Goal: Find specific page/section: Find specific page/section

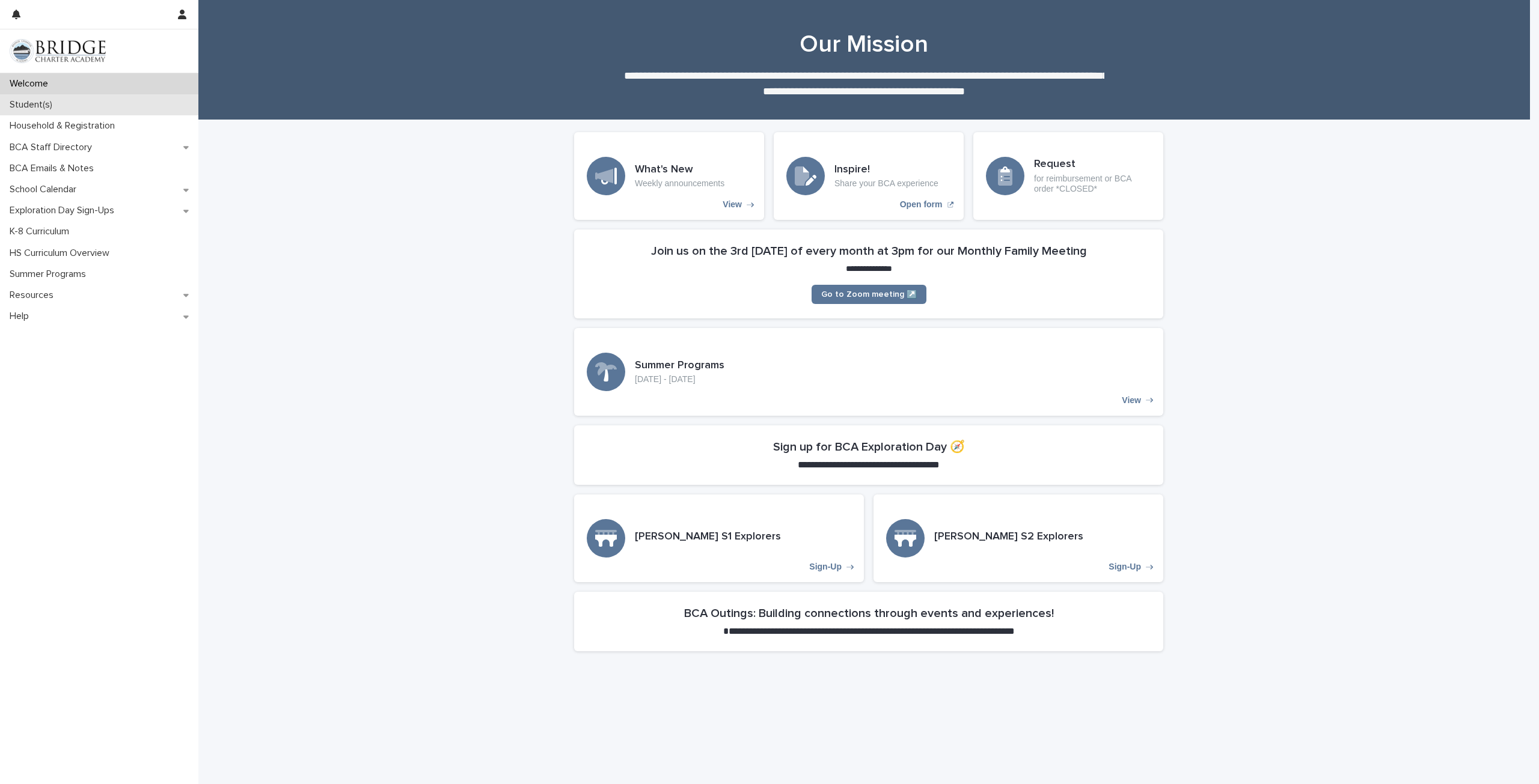
click at [11, 105] on p "Student(s)" at bounding box center [33, 105] width 57 height 11
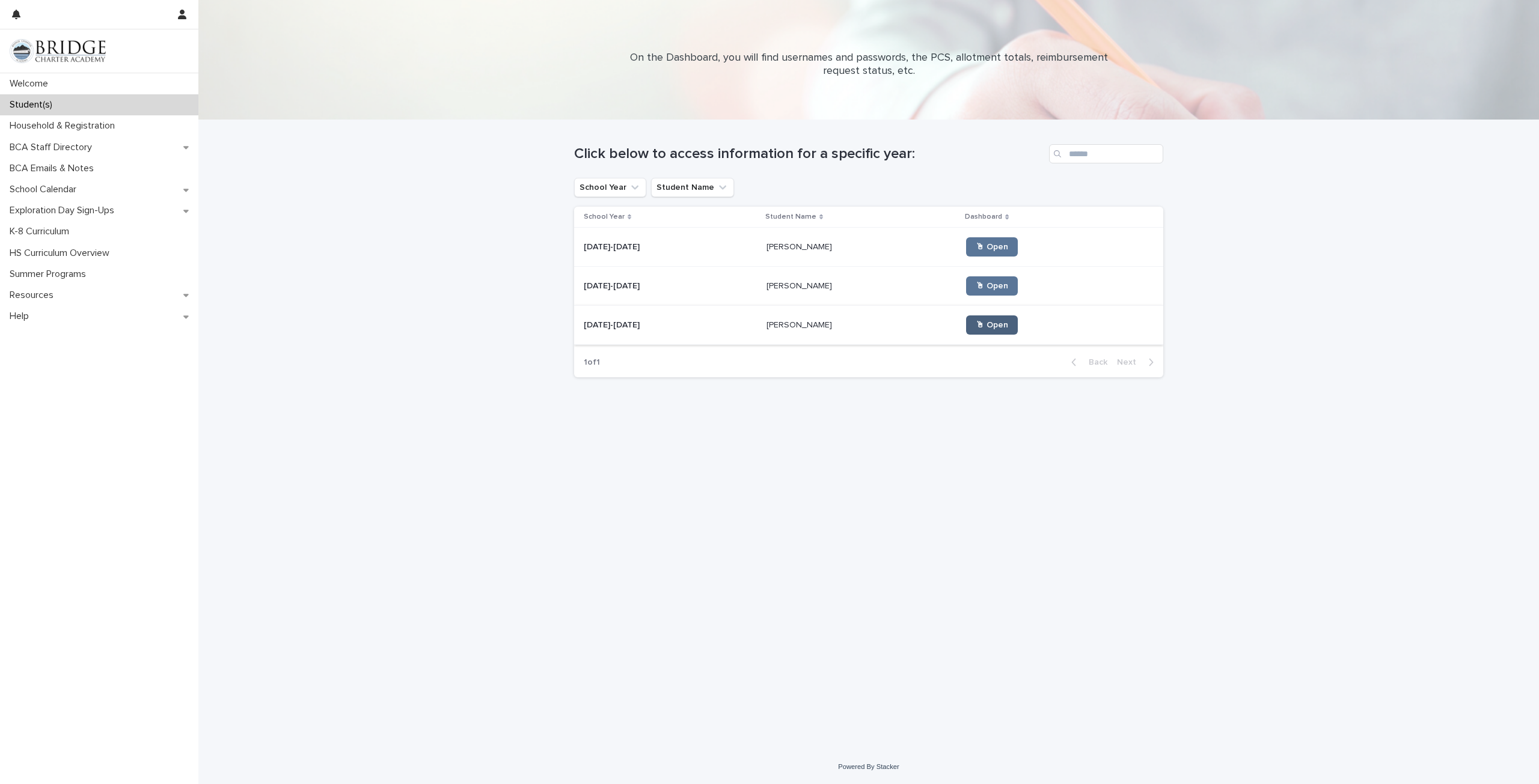
click at [976, 326] on span "🖱 Open" at bounding box center [992, 325] width 33 height 8
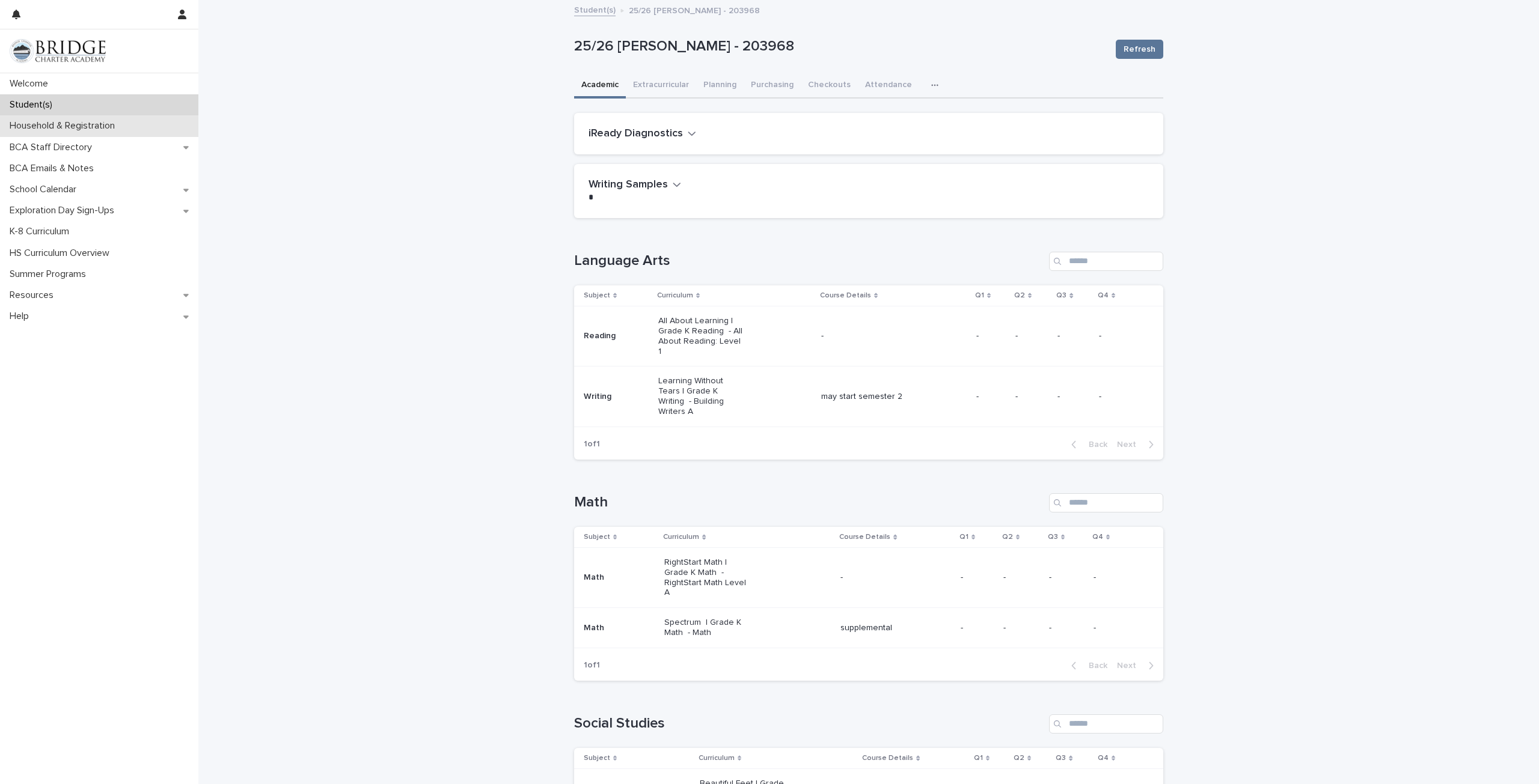
click at [38, 123] on p "Household & Registration" at bounding box center [64, 126] width 120 height 11
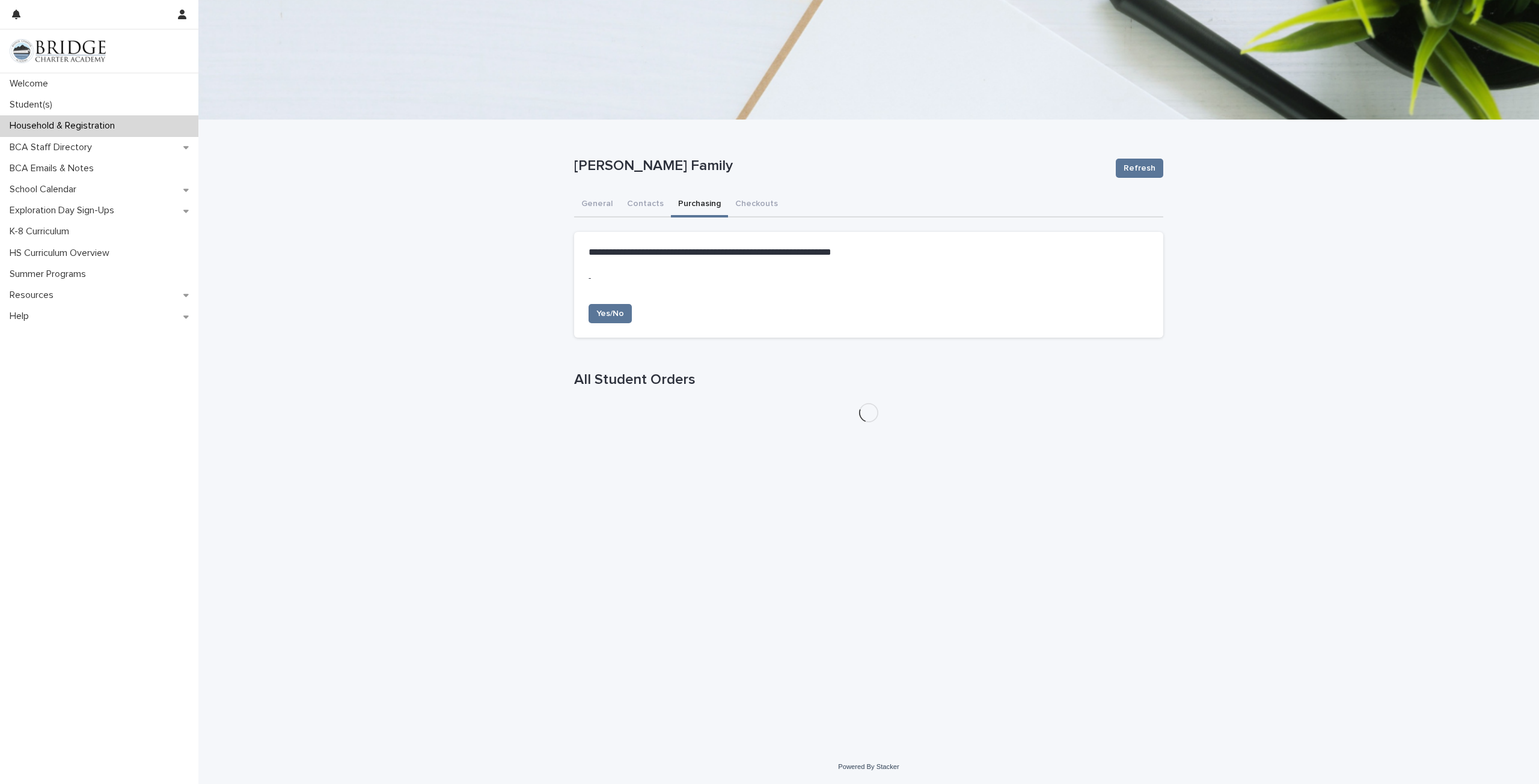
click at [687, 205] on button "Purchasing" at bounding box center [699, 205] width 57 height 25
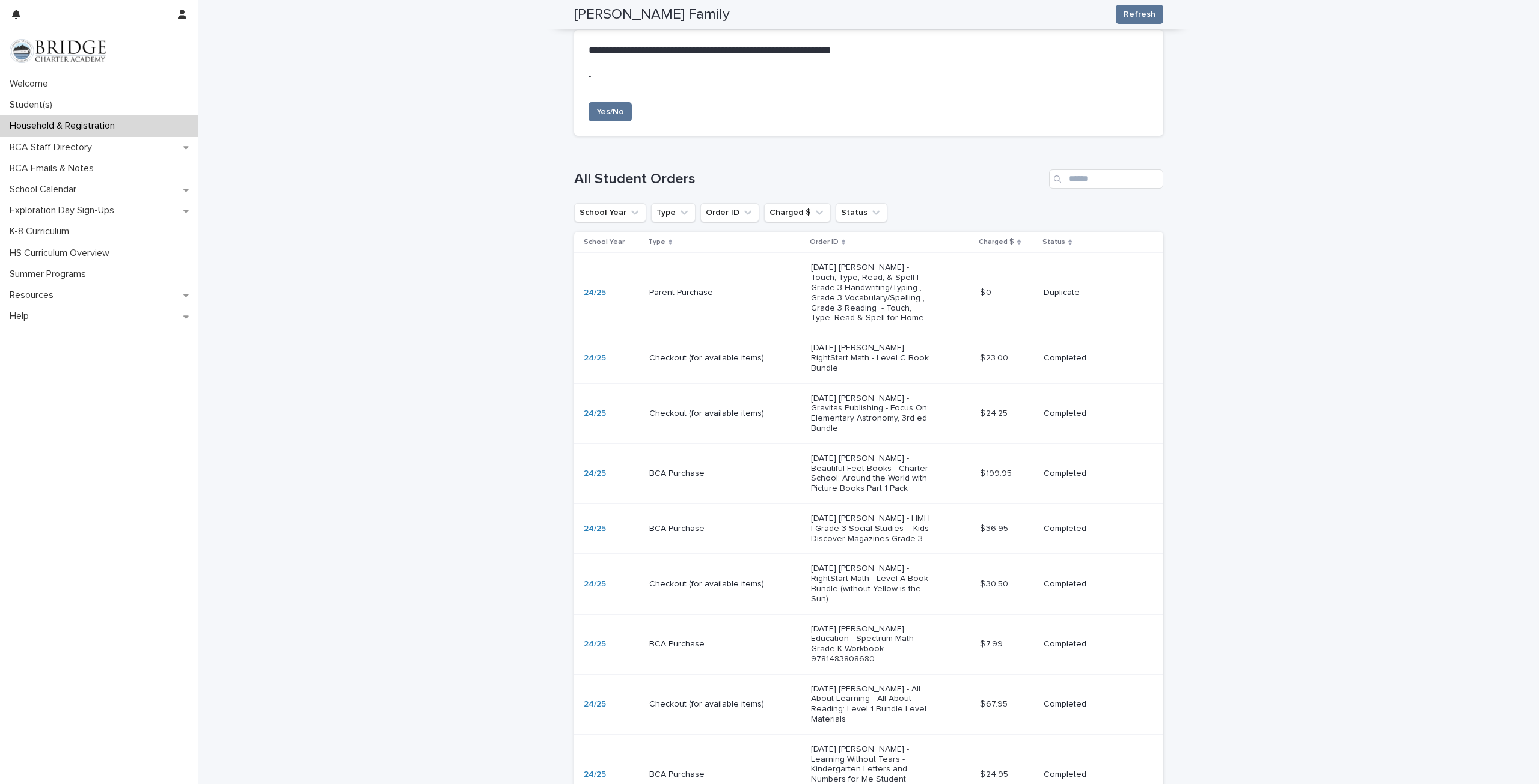
scroll to position [180, 0]
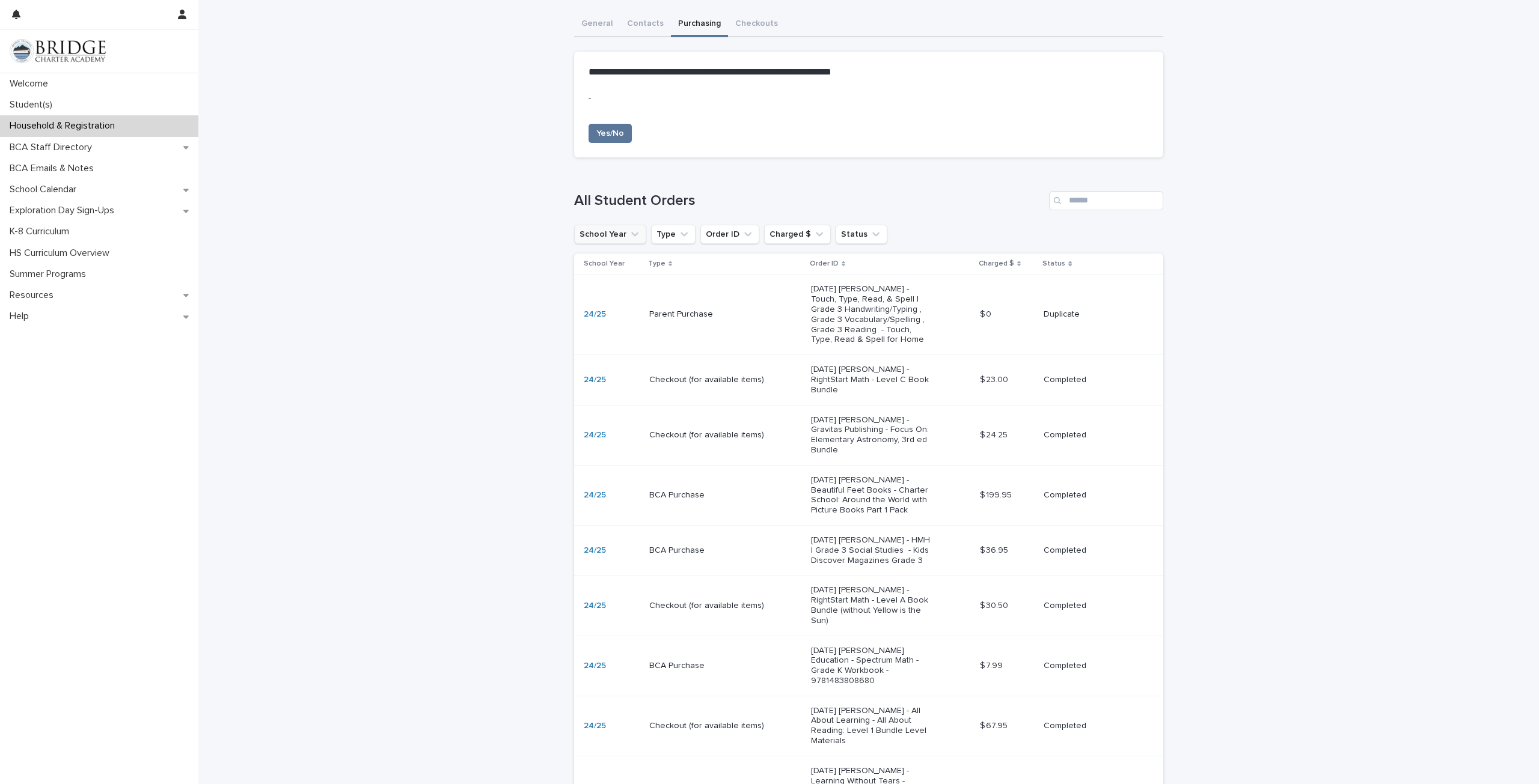
click at [629, 233] on icon "School Year" at bounding box center [635, 234] width 12 height 12
click at [604, 393] on div "25/26" at bounding box center [655, 401] width 154 height 20
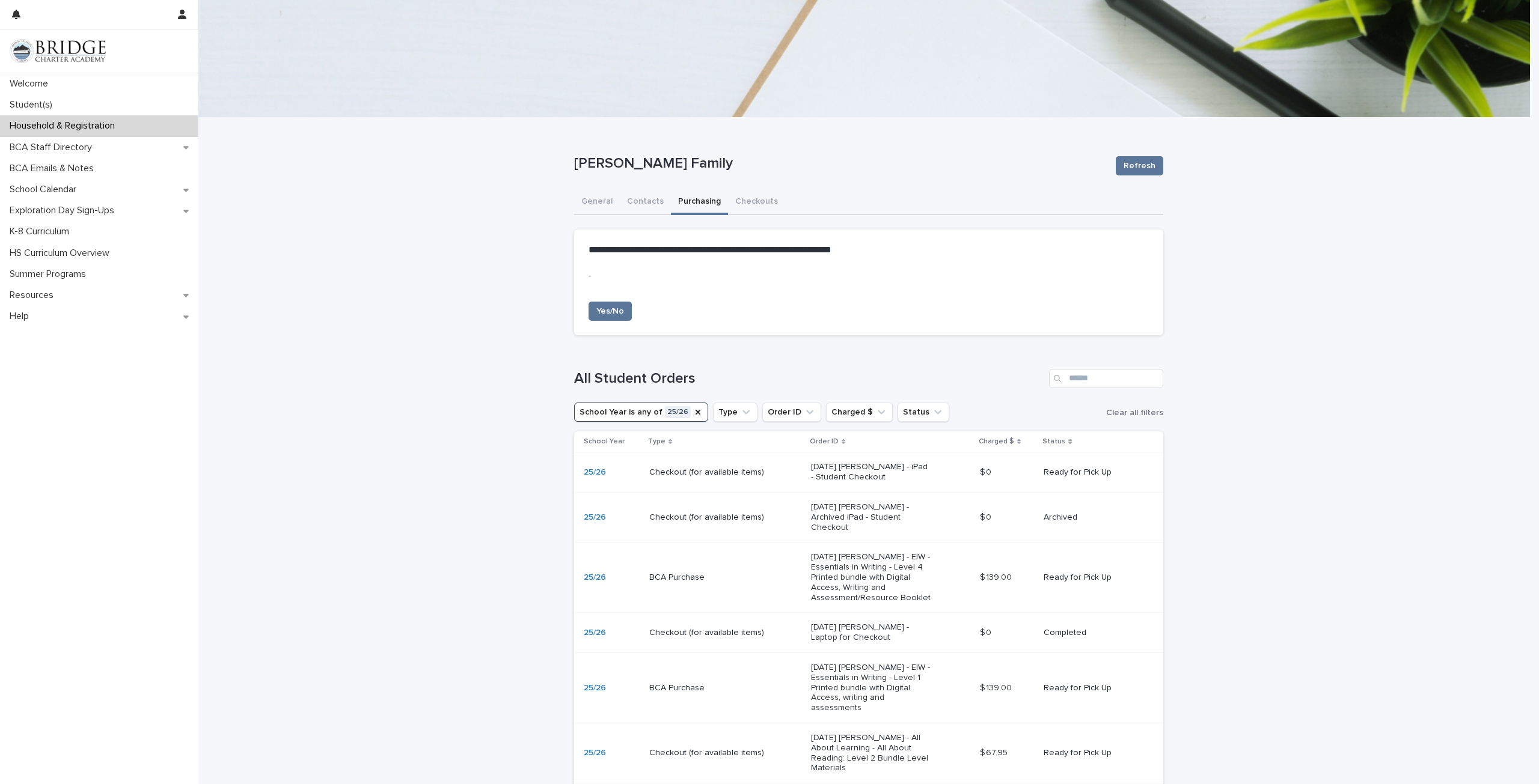
scroll to position [0, 0]
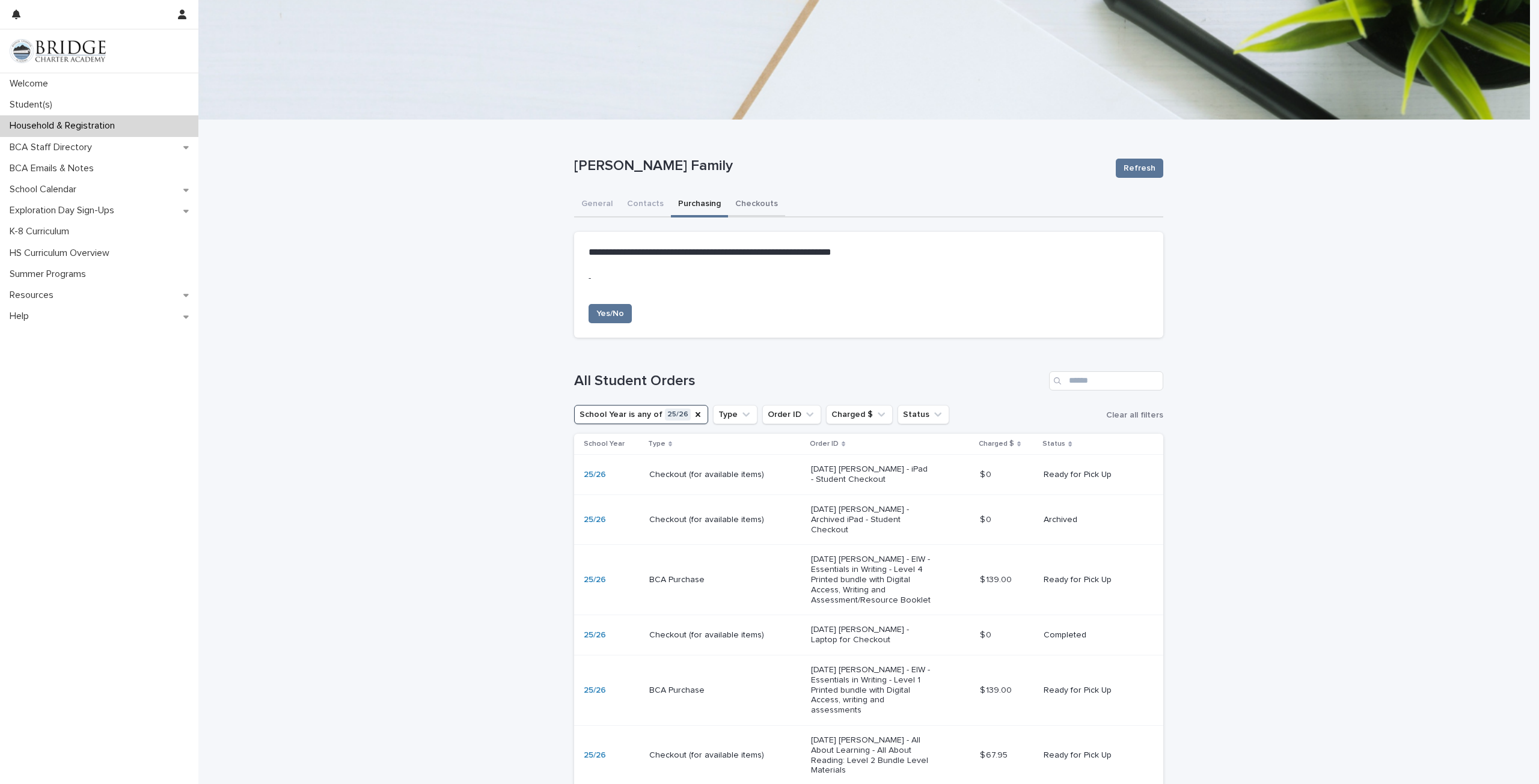
click at [745, 205] on button "Checkouts" at bounding box center [756, 205] width 57 height 25
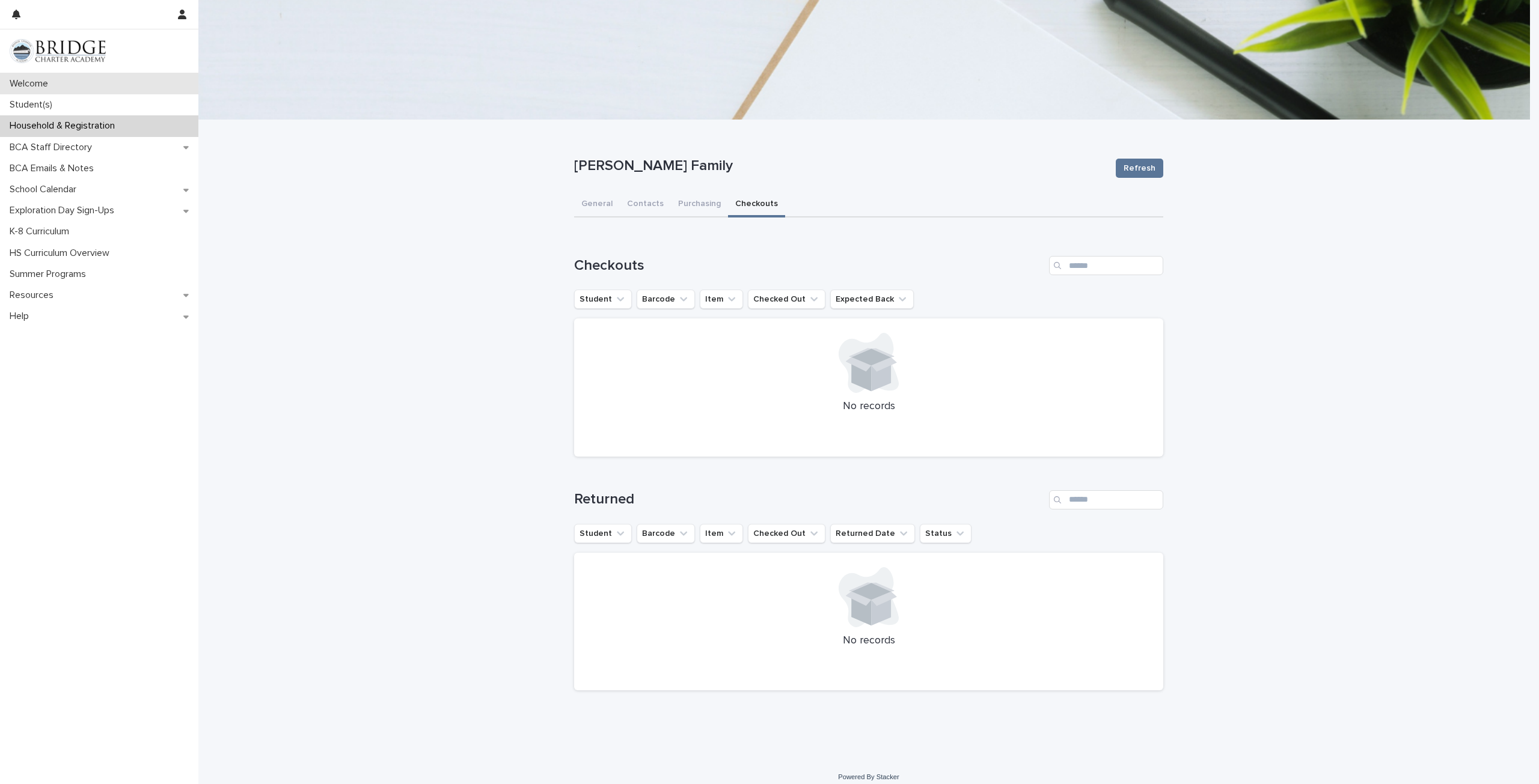
click at [21, 85] on p "Welcome" at bounding box center [31, 84] width 53 height 11
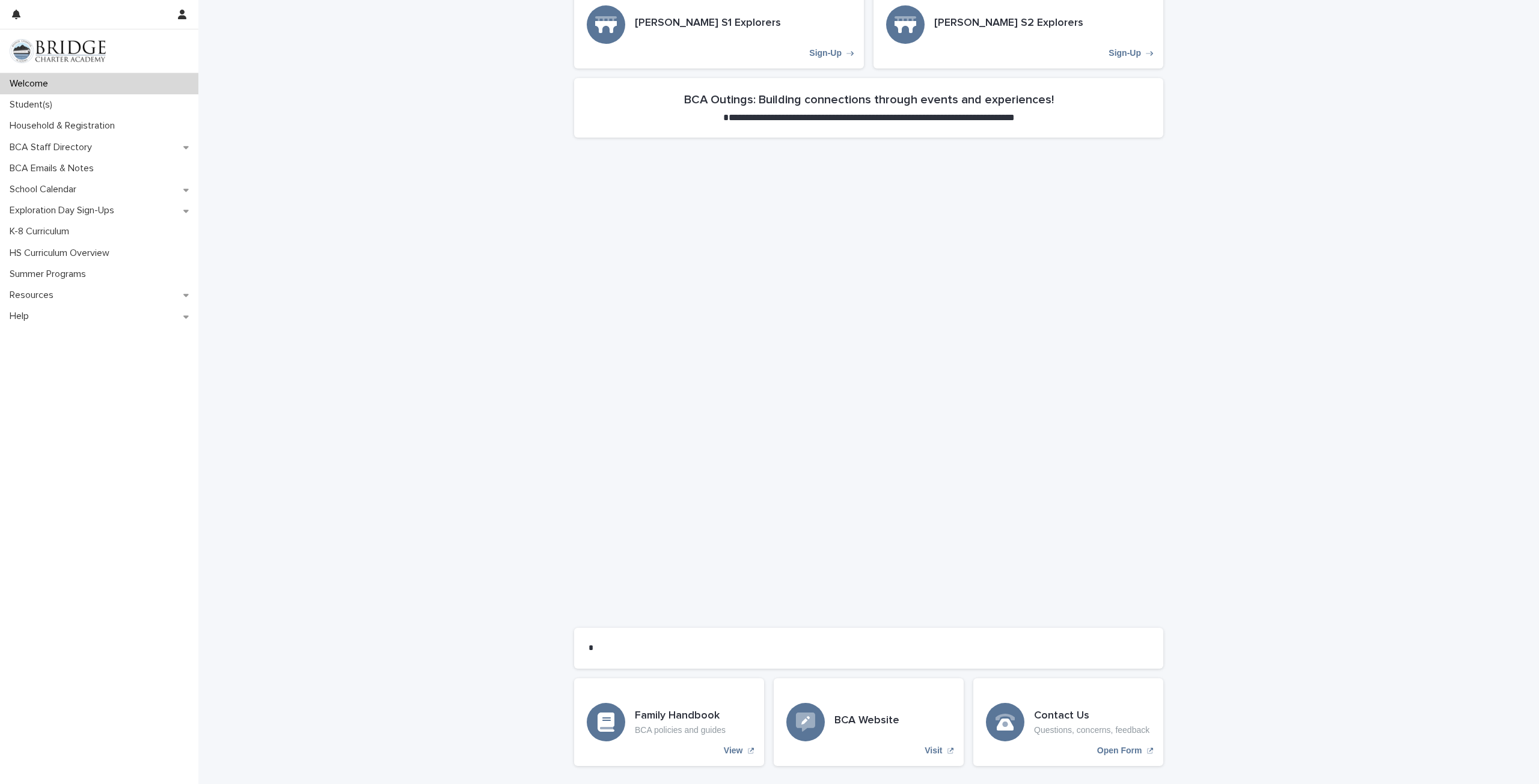
scroll to position [597, 0]
